Goal: Task Accomplishment & Management: Complete application form

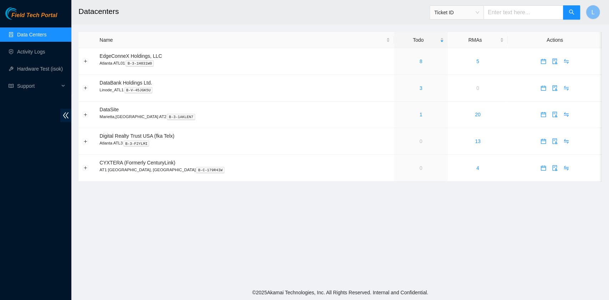
click at [35, 35] on link "Data Centers" at bounding box center [31, 35] width 29 height 6
click at [39, 55] on link "Activity Logs" at bounding box center [31, 52] width 28 height 6
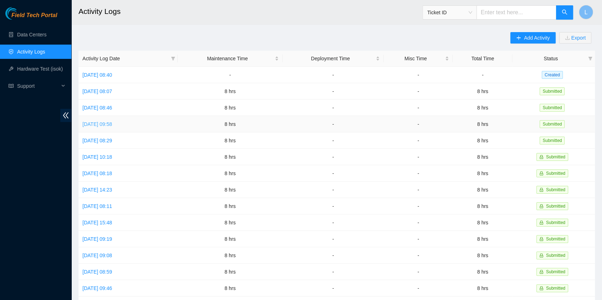
click at [112, 123] on link "[DATE] 09:58" at bounding box center [97, 124] width 30 height 6
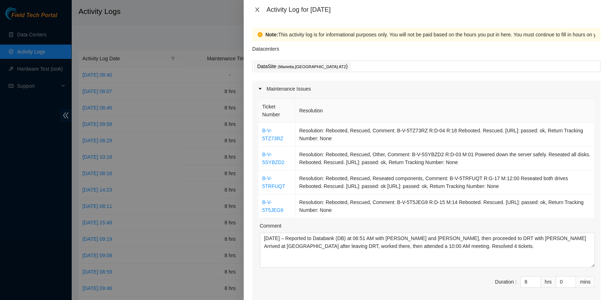
click at [258, 8] on icon "close" at bounding box center [257, 10] width 6 height 6
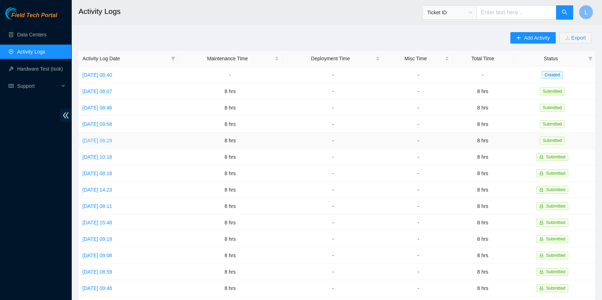
click at [112, 138] on link "[DATE] 08:29" at bounding box center [97, 141] width 30 height 6
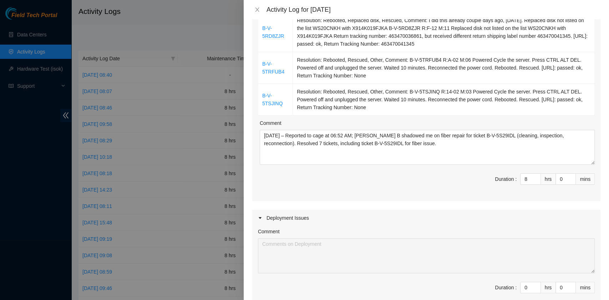
scroll to position [190, 0]
click at [256, 11] on icon "close" at bounding box center [257, 10] width 6 height 6
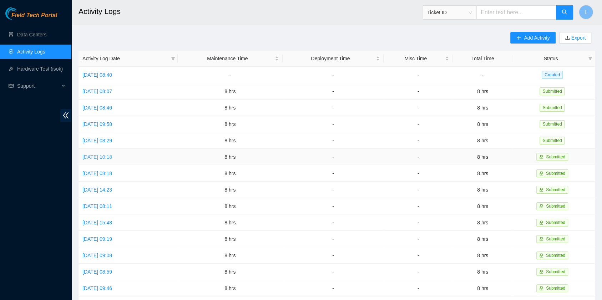
click at [107, 154] on link "[DATE] 10:18" at bounding box center [97, 157] width 30 height 6
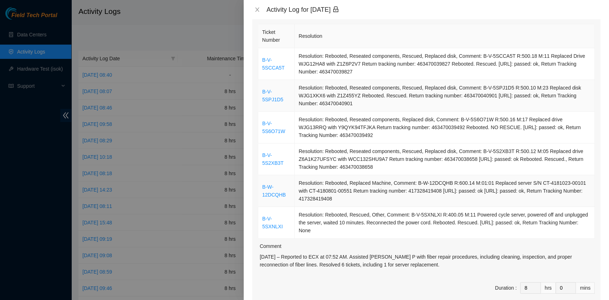
scroll to position [142, 0]
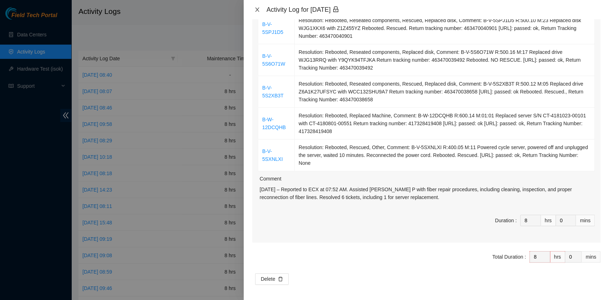
click at [255, 10] on icon "close" at bounding box center [257, 10] width 6 height 6
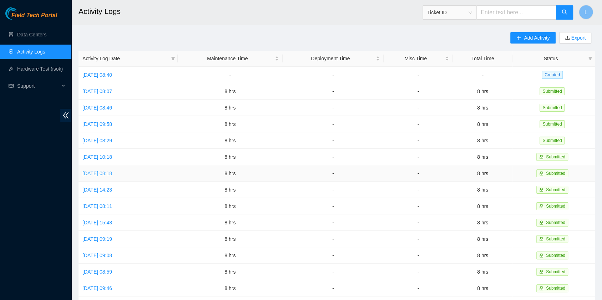
click at [112, 171] on link "[DATE] 08:18" at bounding box center [97, 174] width 30 height 6
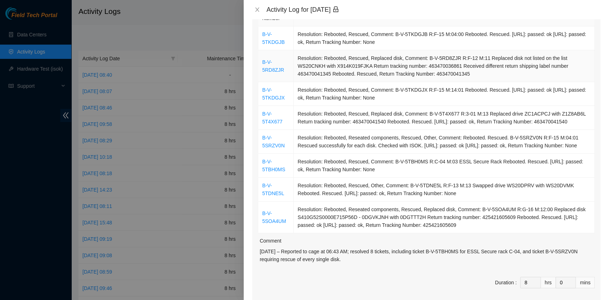
scroll to position [166, 0]
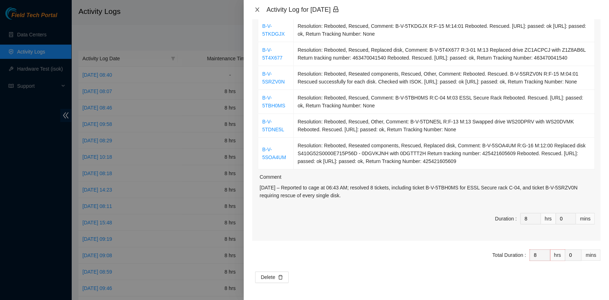
click at [258, 9] on icon "close" at bounding box center [257, 9] width 4 height 4
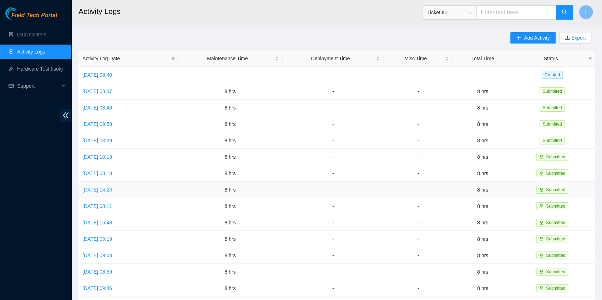
click at [110, 187] on link "[DATE] 14:23" at bounding box center [97, 190] width 30 height 6
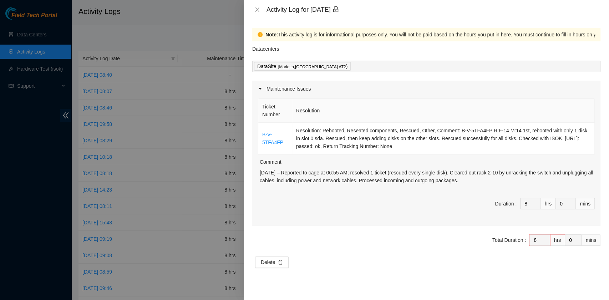
drag, startPoint x: 468, startPoint y: 183, endPoint x: 260, endPoint y: 173, distance: 207.9
click at [260, 173] on p "[DATE] – Reported to cage at 06:55 AM; resolved 1 ticket (rescued every single …" at bounding box center [427, 177] width 335 height 16
copy p "[DATE] – Reported to cage at 06:55 AM; resolved 1 ticket (rescued every single …"
click at [258, 9] on icon "close" at bounding box center [257, 10] width 6 height 6
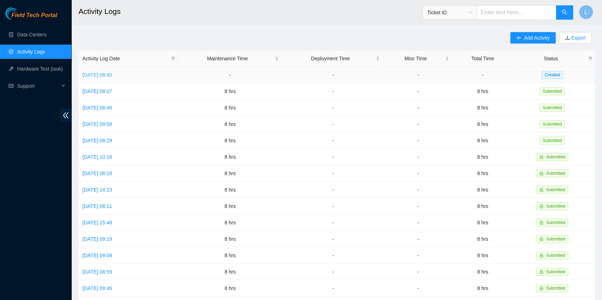
click at [112, 76] on link "[DATE] 08:40" at bounding box center [97, 75] width 30 height 6
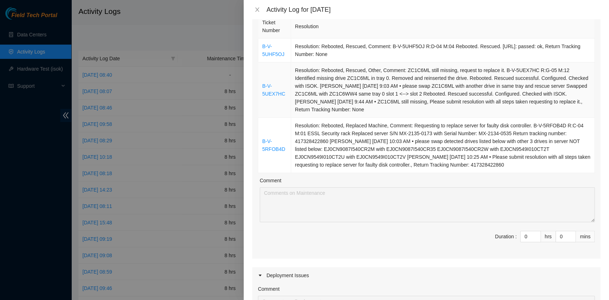
scroll to position [95, 0]
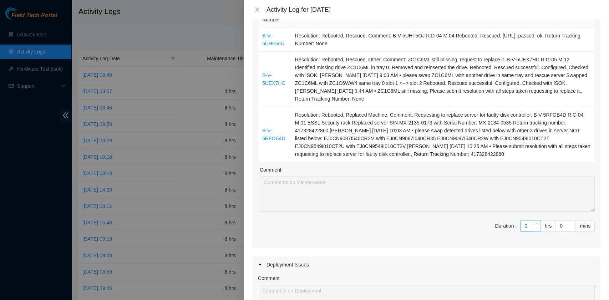
click at [535, 226] on span "down" at bounding box center [537, 228] width 4 height 4
type input "1"
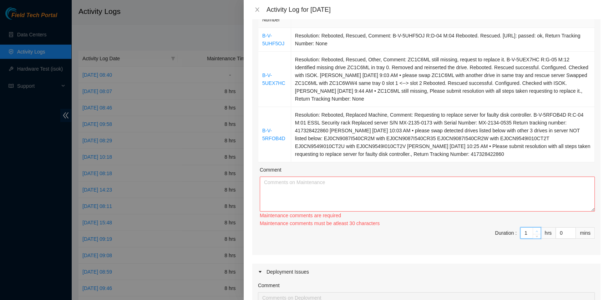
click at [535, 229] on span "up" at bounding box center [537, 231] width 4 height 4
click at [528, 223] on div "Maintenance comments must be atleast 30 characters" at bounding box center [427, 223] width 335 height 8
type input "2"
click at [536, 230] on icon "up" at bounding box center [537, 231] width 2 height 2
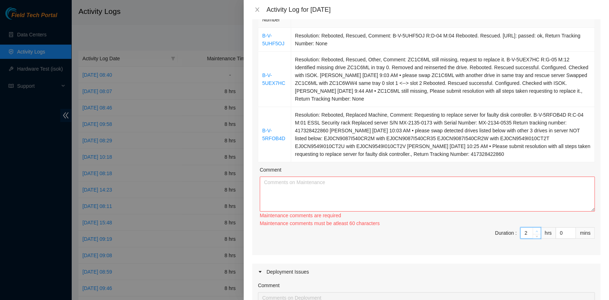
type input "3"
click at [536, 230] on icon "up" at bounding box center [537, 231] width 2 height 2
type input "4"
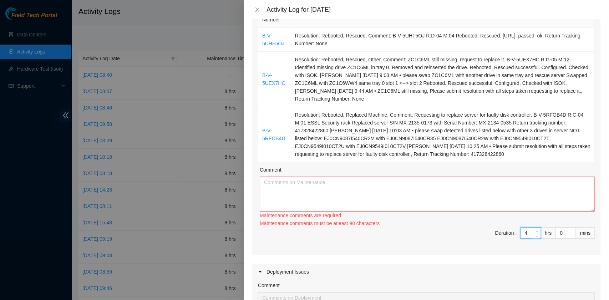
click at [536, 230] on icon "up" at bounding box center [537, 231] width 2 height 2
type input "5"
click at [536, 230] on icon "up" at bounding box center [537, 231] width 2 height 2
type input "6"
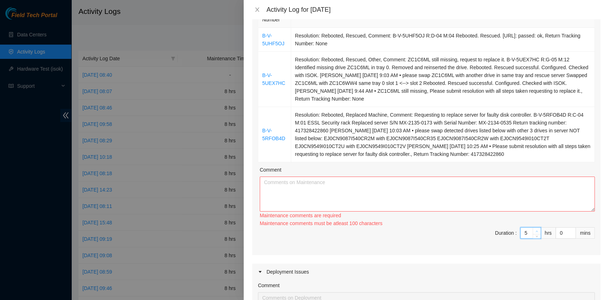
type input "6"
click at [536, 230] on icon "up" at bounding box center [537, 231] width 2 height 2
type input "7"
click at [536, 230] on icon "up" at bounding box center [537, 231] width 2 height 2
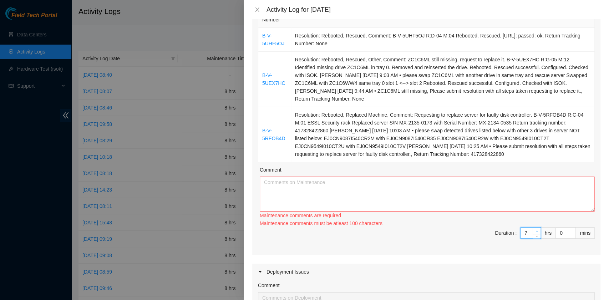
type input "8"
click at [536, 230] on icon "up" at bounding box center [537, 231] width 2 height 2
click at [372, 196] on textarea "Comment" at bounding box center [427, 194] width 335 height 35
paste textarea "[DATE] – Reported to cage at 06:55 AM; resolved 1 ticket (rescued every single …"
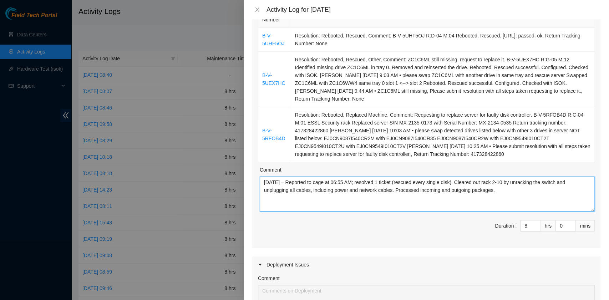
click at [277, 183] on textarea "[DATE] – Reported to cage at 06:55 AM; resolved 1 ticket (rescued every single …" at bounding box center [427, 194] width 335 height 35
click at [385, 181] on textarea "[DATE] – Reported to cage at 06:36 AM; resolved 1 ticket (rescued every single …" at bounding box center [427, 194] width 335 height 35
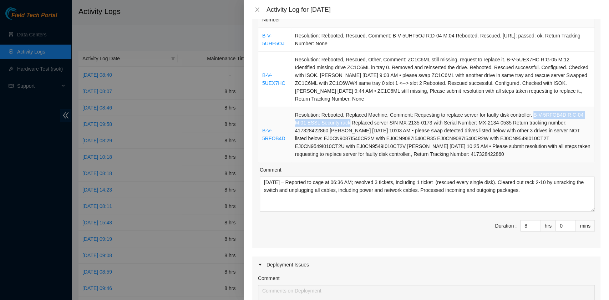
drag, startPoint x: 528, startPoint y: 114, endPoint x: 344, endPoint y: 122, distance: 183.6
click at [344, 122] on td "Resolution: Rebooted, Replaced Machine, Comment: Requesting to replace server f…" at bounding box center [443, 134] width 304 height 55
copy td "B-V-5RFOB4D R:C-04 M:01 ESSL Security rack"
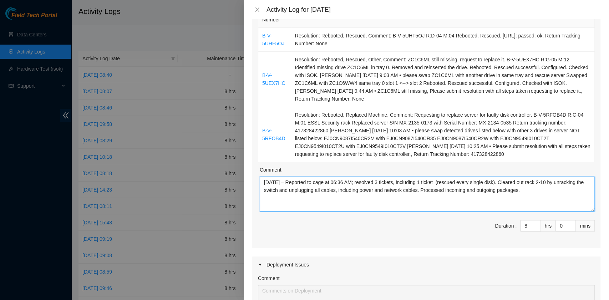
click at [442, 184] on textarea "[DATE] – Reported to cage at 06:36 AM; resolved 3 tickets, including 1 ticket (…" at bounding box center [427, 194] width 335 height 35
paste textarea "B-V-5RFOB4D R:C-04 M:01 ESSL Security rack"
click at [475, 181] on textarea "[DATE] – Reported to cage at 06:36 AM; resolved 3 tickets, including 1 ticket B…" at bounding box center [427, 194] width 335 height 35
paste textarea "rack C-04 machine 01"
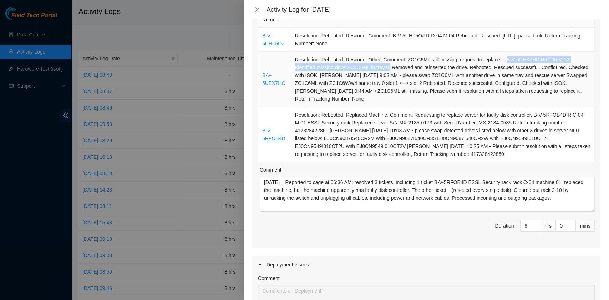
drag, startPoint x: 500, startPoint y: 59, endPoint x: 365, endPoint y: 65, distance: 135.0
click at [365, 65] on td "Resolution: Rebooted, Rescued, Other, Comment: ZC1C6ML still missing, request t…" at bounding box center [443, 79] width 304 height 55
copy td "B-V-5UEX7HC R:G-05 M:12 Identified missing drive ZC1C6ML in tray 0."
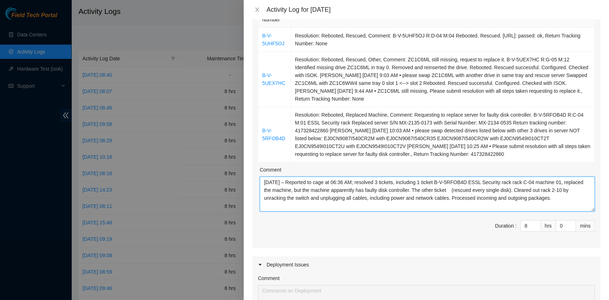
click at [467, 191] on textarea "[DATE] – Reported to cage at 06:36 AM; resolved 3 tickets, including 1 ticket B…" at bounding box center [427, 194] width 335 height 35
paste textarea "B-V-5UEX7HC R:G-05 M:12 Identified missing drive ZC1C6ML in tray 0."
click at [504, 188] on textarea "[DATE] – Reported to cage at 06:36 AM; resolved 3 tickets, including 1 ticket B…" at bounding box center [427, 194] width 335 height 35
drag, startPoint x: 421, startPoint y: 196, endPoint x: 255, endPoint y: 181, distance: 167.0
click at [255, 181] on div "Ticket Number Resolution B-V-5UHF5OJ Resolution: Rebooted, Rescued, Comment: B-…" at bounding box center [426, 125] width 348 height 246
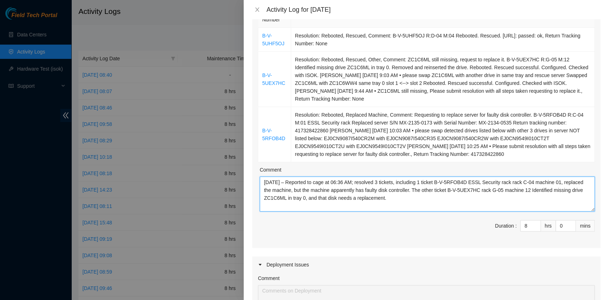
click at [472, 207] on textarea "[DATE] – Reported to cage at 06:36 AM; resolved 3 tickets, including 1 ticket B…" at bounding box center [427, 194] width 335 height 35
paste textarea "ticket B-V-5RFOB4D for ESSL Security rack C-04, machine 01. Replaced the machin…"
type textarea "[DATE] – Reported to cage at 06:36 AM; resolved 3 tickets, including ticket B-V…"
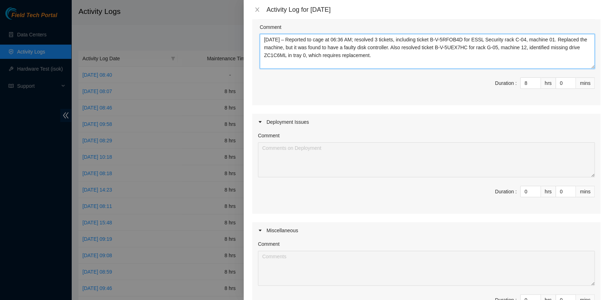
scroll to position [335, 0]
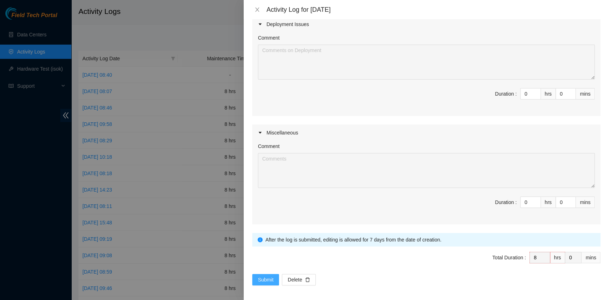
click at [265, 278] on span "Submit" at bounding box center [266, 280] width 16 height 8
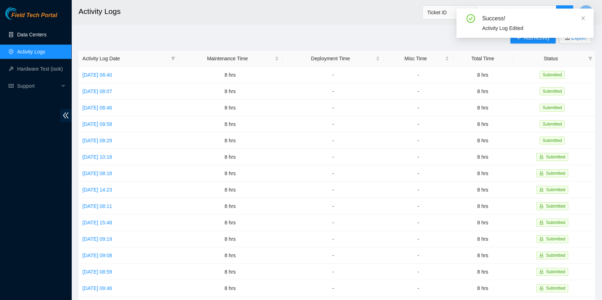
click at [31, 35] on link "Data Centers" at bounding box center [31, 35] width 29 height 6
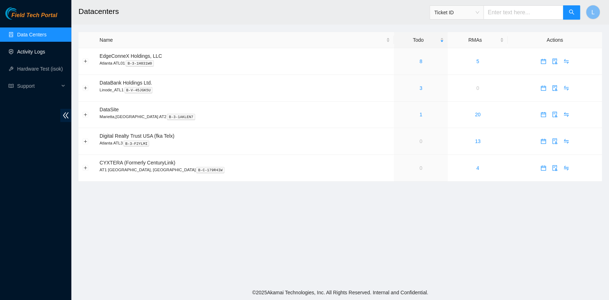
click at [31, 55] on link "Activity Logs" at bounding box center [31, 52] width 28 height 6
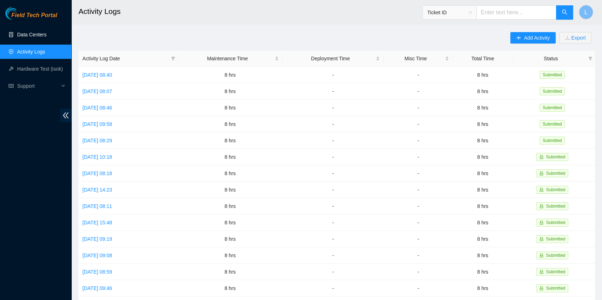
click at [43, 34] on link "Data Centers" at bounding box center [31, 35] width 29 height 6
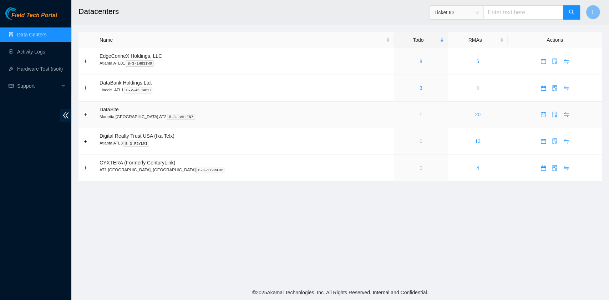
click at [420, 115] on link "1" at bounding box center [421, 115] width 3 height 6
